Goal: Task Accomplishment & Management: Complete application form

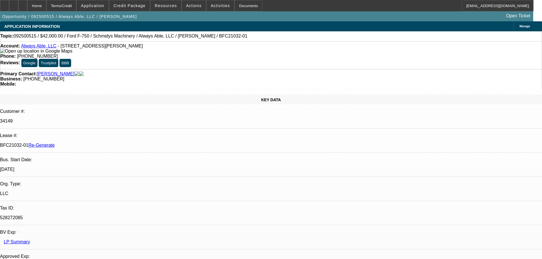
select select "4"
select select "0"
select select "6"
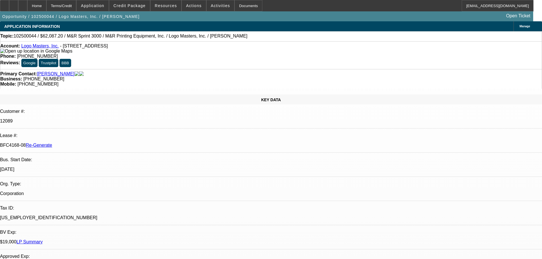
select select "3"
select select "0"
select select "0.1"
select select "4"
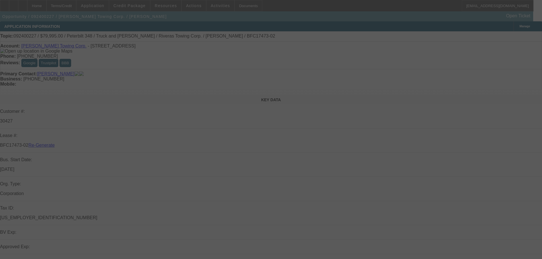
select select "4"
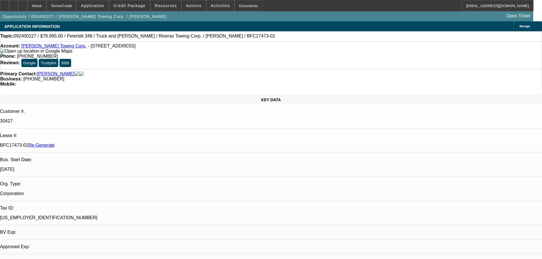
select select "0"
select select "2"
select select "0"
select select "6"
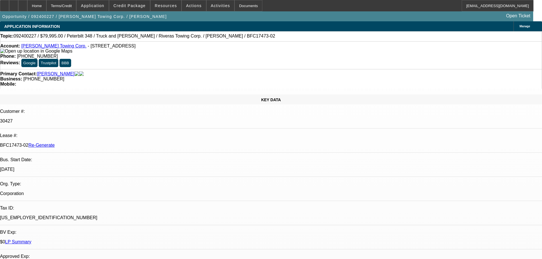
scroll to position [341, 0]
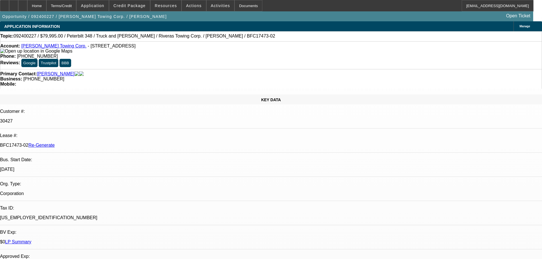
scroll to position [370, 0]
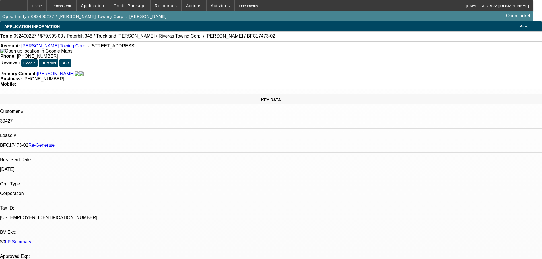
scroll to position [540, 0]
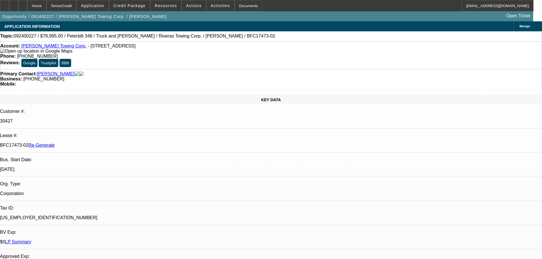
scroll to position [597, 0]
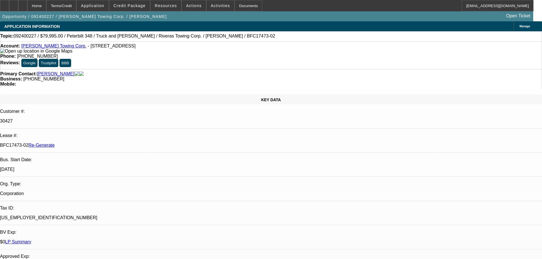
scroll to position [683, 0]
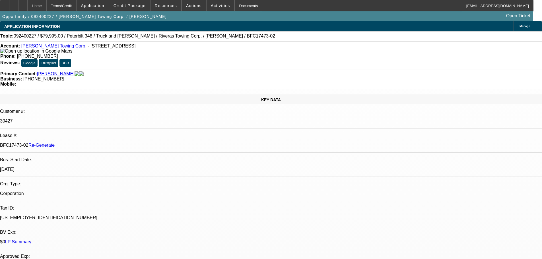
drag, startPoint x: 493, startPoint y: 25, endPoint x: 451, endPoint y: 25, distance: 42.7
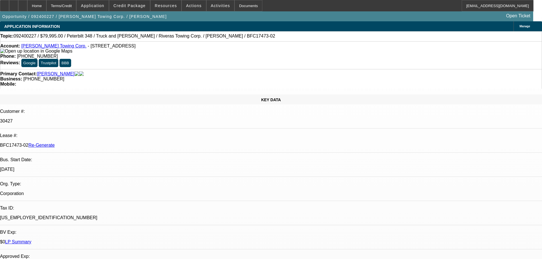
type input "term"
